Goal: Find specific page/section: Find specific page/section

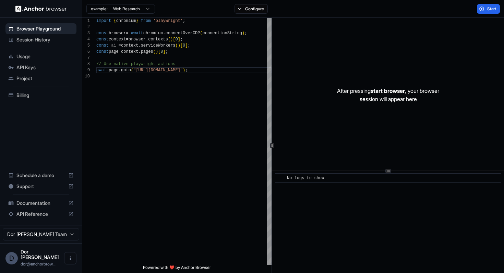
scroll to position [49, 0]
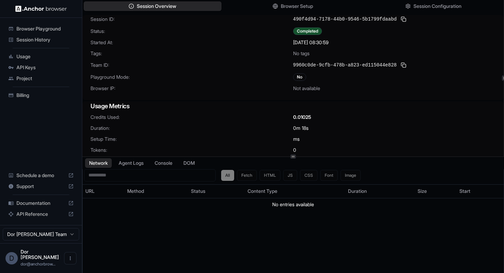
click at [293, 156] on icon at bounding box center [292, 156] width 3 height 3
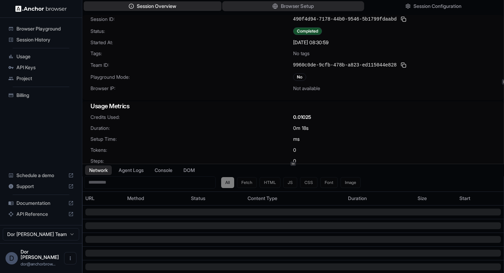
click at [287, 6] on span "Browser Setup" at bounding box center [296, 6] width 33 height 7
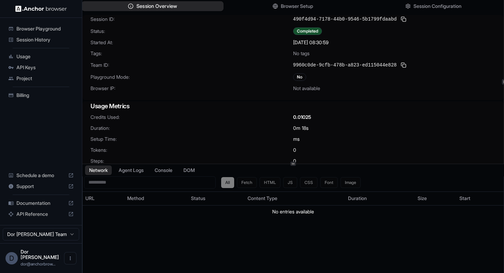
click at [182, 4] on button "Session Overview" at bounding box center [153, 6] width 142 height 10
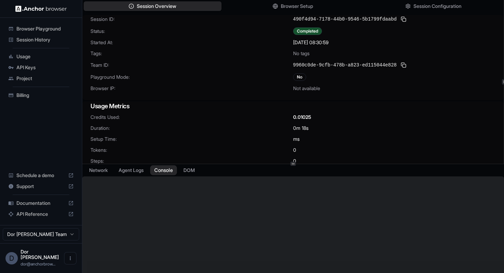
click at [167, 170] on button "Console" at bounding box center [163, 170] width 27 height 10
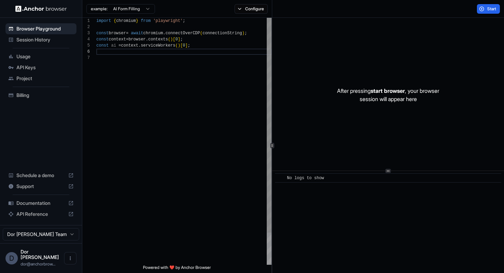
scroll to position [31, 0]
click at [29, 42] on span "Session History" at bounding box center [44, 39] width 57 height 7
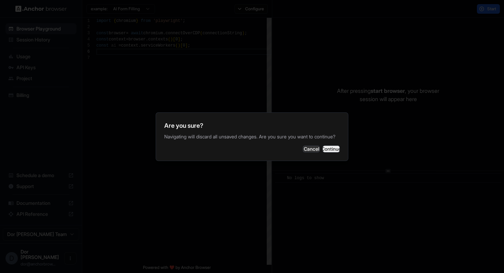
click at [327, 153] on button "Continue" at bounding box center [331, 149] width 17 height 7
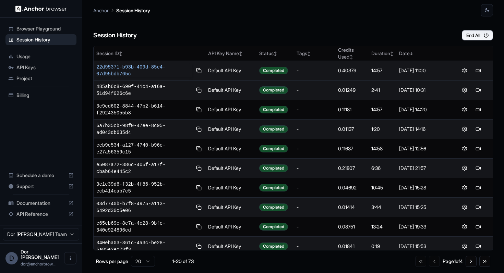
click at [117, 68] on span "22d95371-b93b-409d-85e4-07d95bdb765c" at bounding box center [144, 71] width 96 height 14
click at [199, 71] on button at bounding box center [199, 70] width 8 height 8
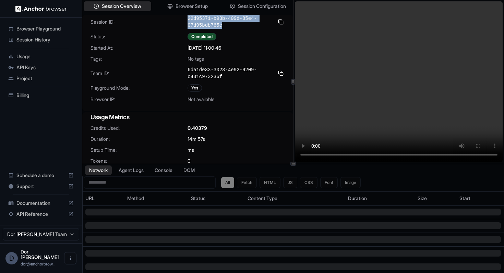
drag, startPoint x: 224, startPoint y: 26, endPoint x: 186, endPoint y: 22, distance: 37.6
click at [186, 22] on div "Session ID: 22d95371-b93b-409d-85e4-07d95bdb765c" at bounding box center [187, 22] width 194 height 14
copy div "22d95371-b93b-409d-85e4-07d95bdb765c"
